Goal: Find specific page/section: Find specific page/section

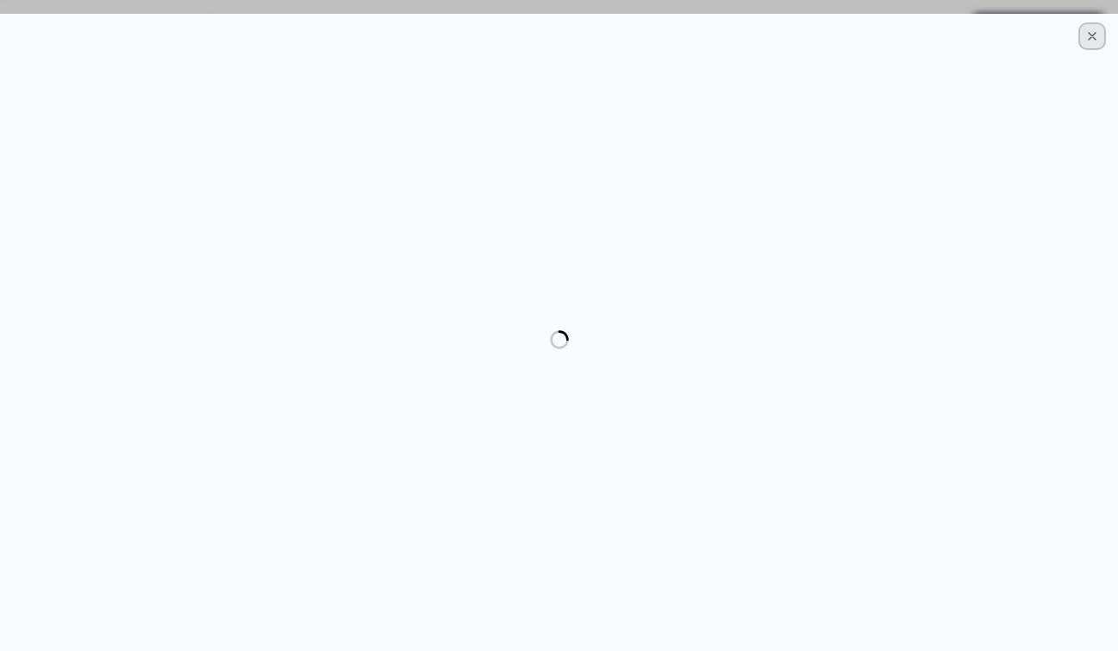
click at [1090, 40] on icon "button" at bounding box center [1092, 36] width 14 height 14
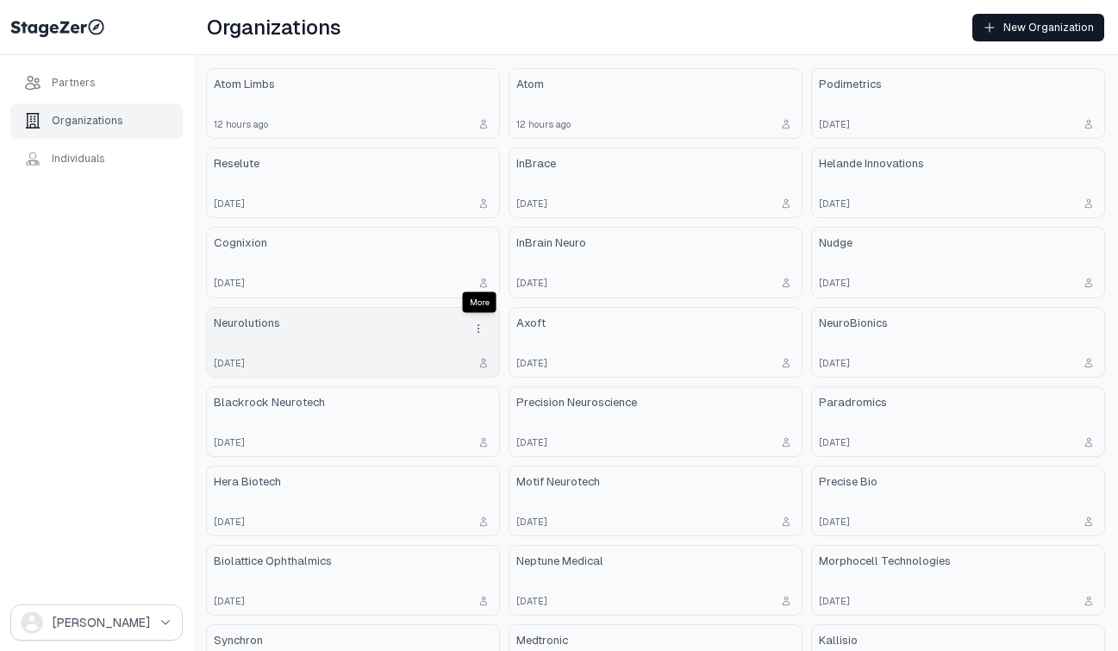
click at [478, 326] on icon "drop down button" at bounding box center [478, 329] width 14 height 14
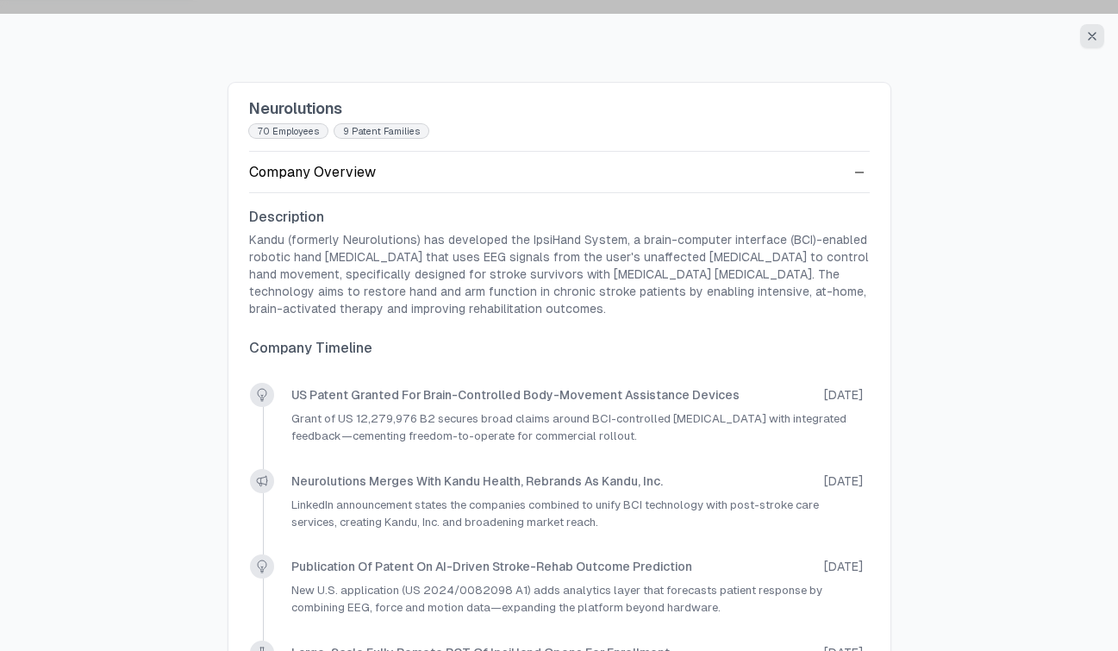
click at [1083, 34] on button "button" at bounding box center [1092, 36] width 24 height 24
